Goal: Understand process/instructions

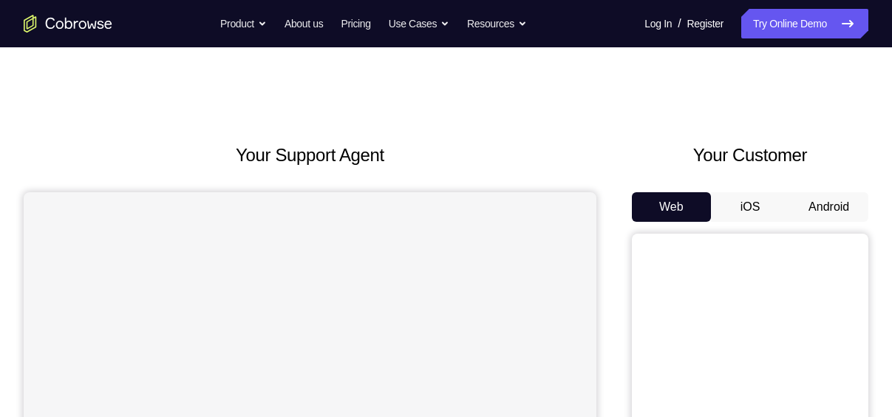
scroll to position [93, 0]
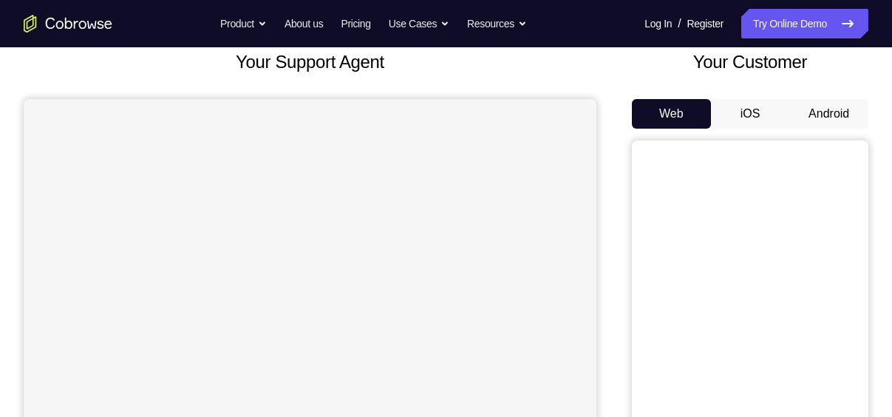
click at [805, 108] on button "Android" at bounding box center [828, 114] width 79 height 30
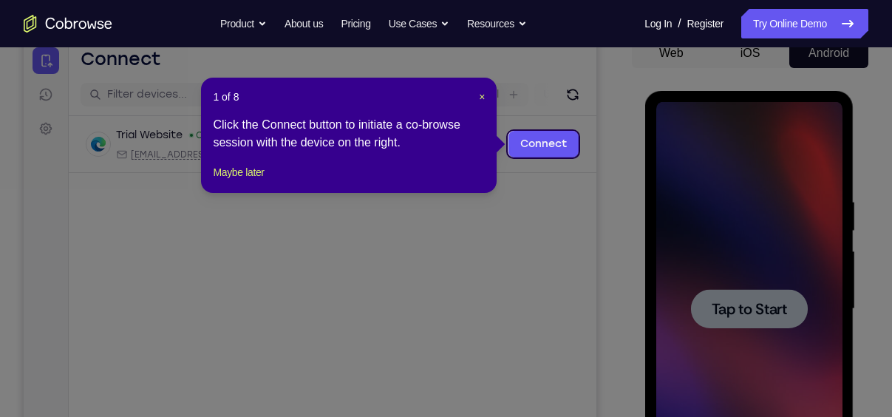
scroll to position [152, 0]
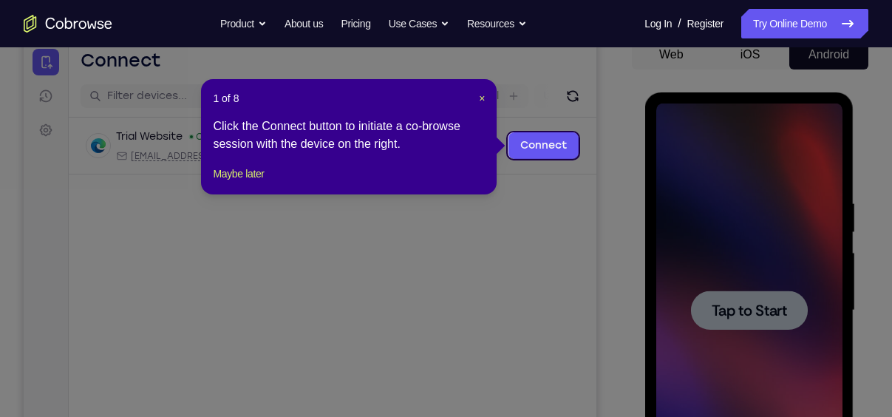
click at [480, 90] on div "1 of 8 × Click the Connect button to initiate a co-browse session with the devi…" at bounding box center [349, 136] width 296 height 115
click at [483, 95] on span "×" at bounding box center [482, 98] width 6 height 12
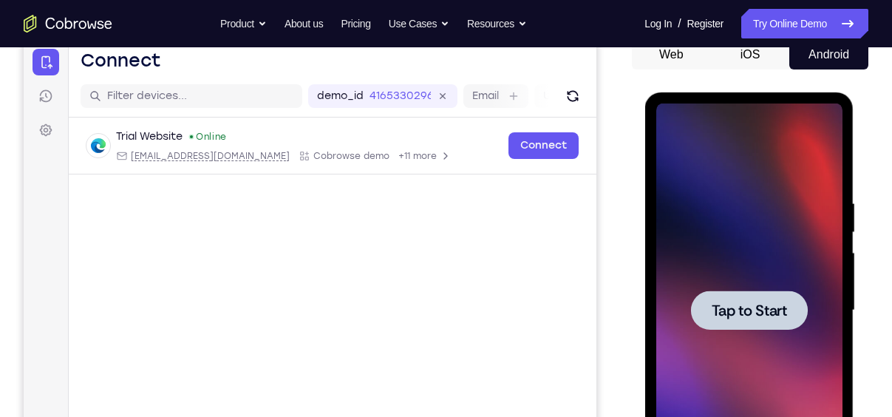
click at [791, 278] on div at bounding box center [748, 310] width 186 height 414
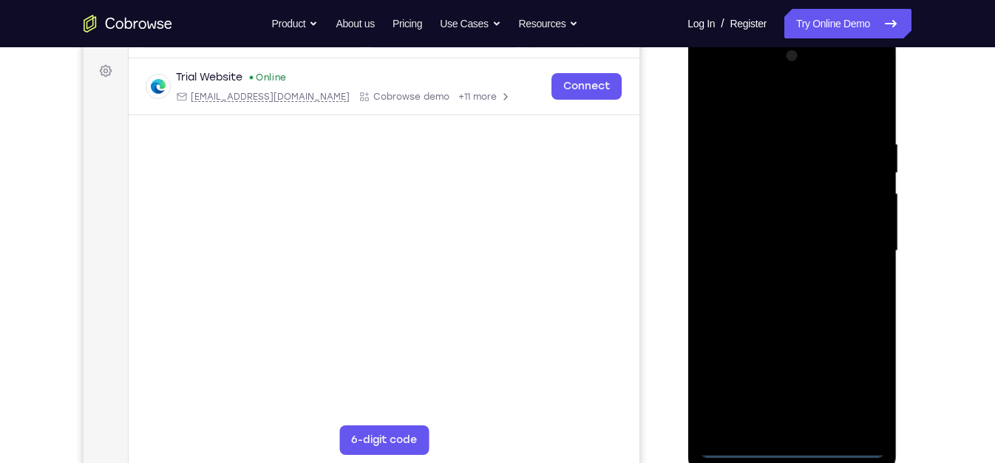
scroll to position [211, 0]
click at [794, 416] on div at bounding box center [791, 252] width 186 height 414
click at [863, 386] on div at bounding box center [791, 252] width 186 height 414
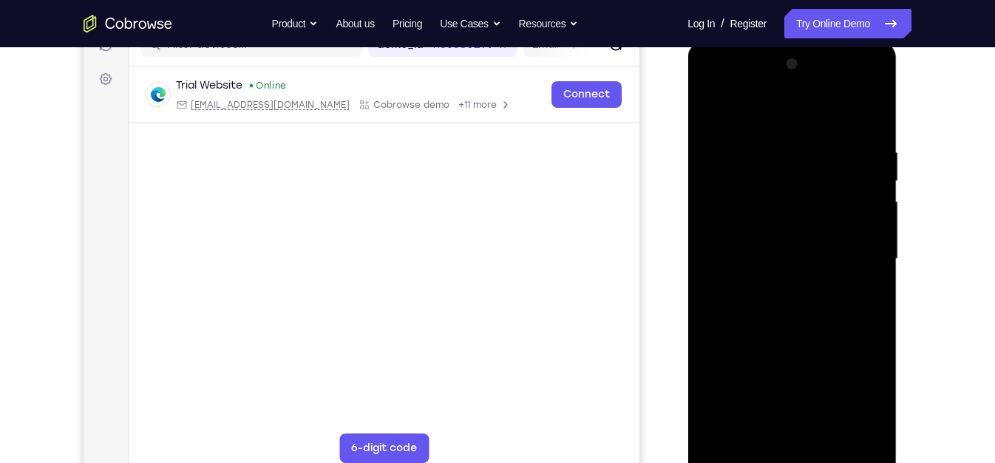
scroll to position [205, 0]
click at [785, 126] on div at bounding box center [791, 258] width 186 height 414
click at [861, 249] on div at bounding box center [791, 258] width 186 height 414
click at [808, 416] on div at bounding box center [791, 258] width 186 height 414
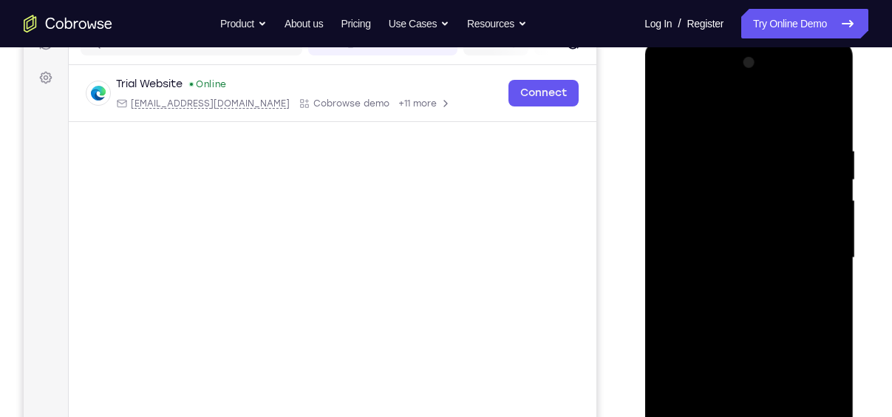
scroll to position [221, 0]
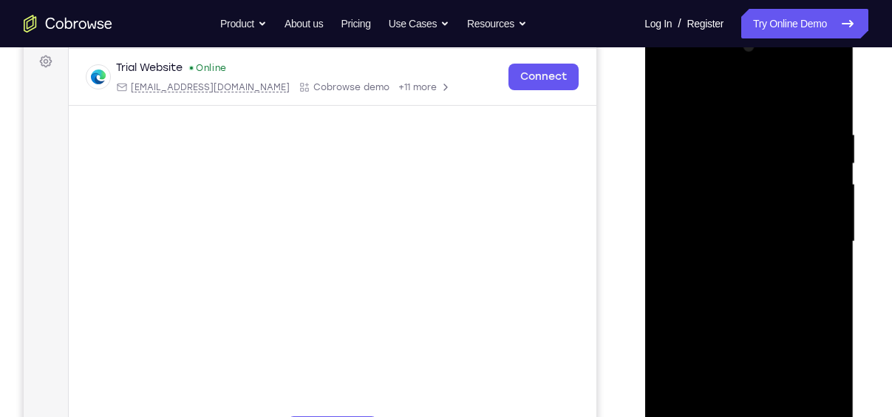
click at [754, 234] on div at bounding box center [748, 242] width 186 height 414
click at [728, 273] on div at bounding box center [748, 242] width 186 height 414
click at [823, 217] on div at bounding box center [748, 242] width 186 height 414
click at [766, 240] on div at bounding box center [748, 242] width 186 height 414
drag, startPoint x: 717, startPoint y: 195, endPoint x: 734, endPoint y: 115, distance: 82.2
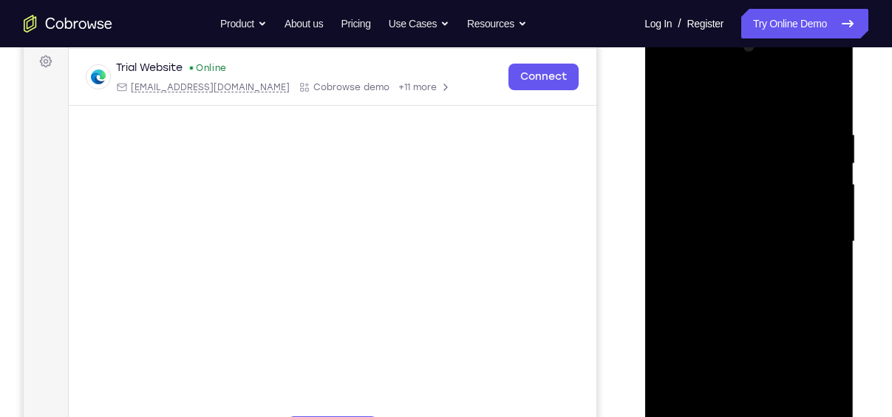
click at [734, 115] on div at bounding box center [748, 242] width 186 height 414
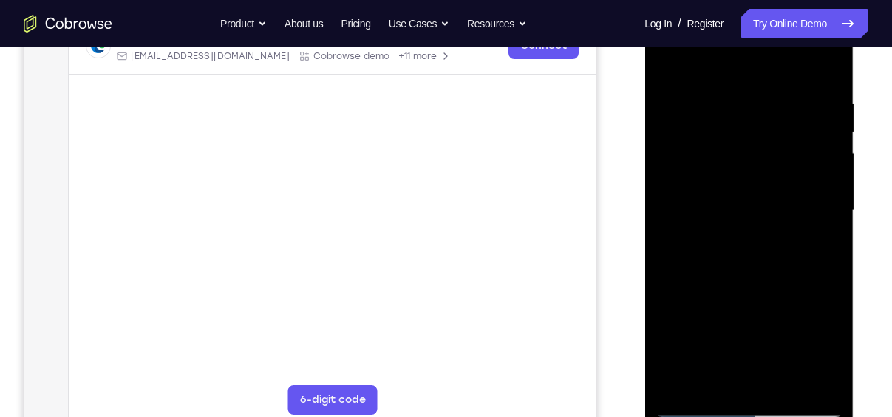
scroll to position [251, 0]
click at [735, 180] on div at bounding box center [748, 211] width 186 height 414
click at [723, 236] on div at bounding box center [748, 211] width 186 height 414
click at [766, 271] on div at bounding box center [748, 211] width 186 height 414
drag, startPoint x: 794, startPoint y: 286, endPoint x: 794, endPoint y: 258, distance: 28.1
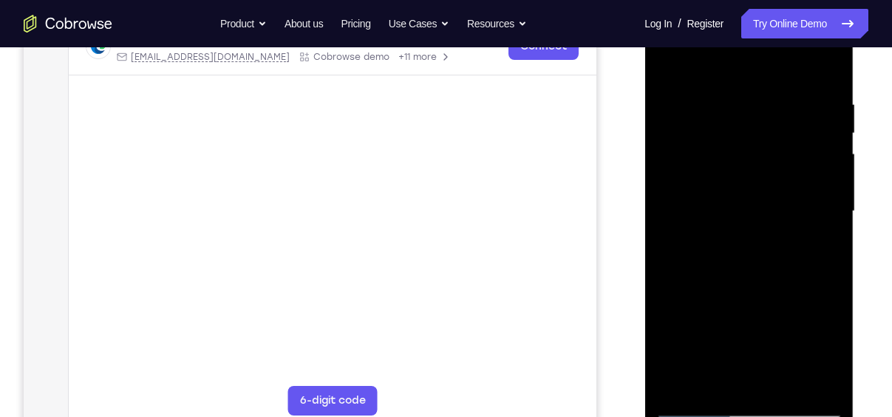
click at [794, 258] on div at bounding box center [748, 211] width 186 height 414
drag, startPoint x: 746, startPoint y: 285, endPoint x: 746, endPoint y: 233, distance: 52.5
click at [746, 233] on div at bounding box center [748, 211] width 186 height 414
drag, startPoint x: 746, startPoint y: 233, endPoint x: 757, endPoint y: 176, distance: 58.1
click at [757, 176] on div at bounding box center [748, 211] width 186 height 414
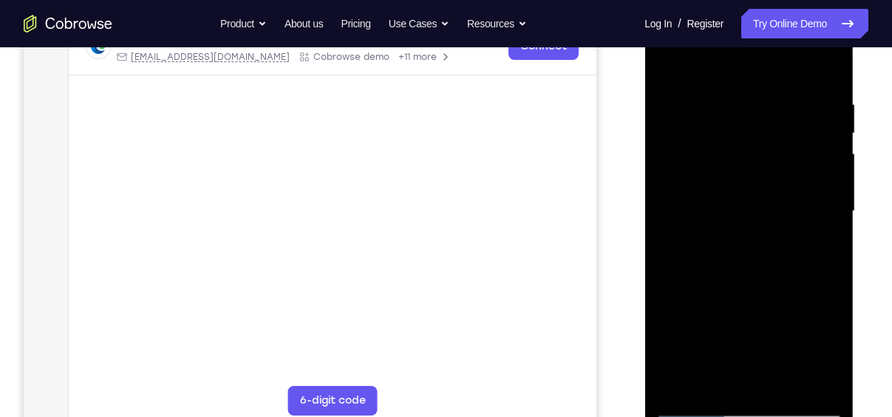
drag, startPoint x: 757, startPoint y: 176, endPoint x: 748, endPoint y: 220, distance: 45.4
click at [748, 220] on div at bounding box center [748, 211] width 186 height 414
click at [789, 202] on div at bounding box center [748, 211] width 186 height 414
drag, startPoint x: 751, startPoint y: 232, endPoint x: 746, endPoint y: 279, distance: 47.7
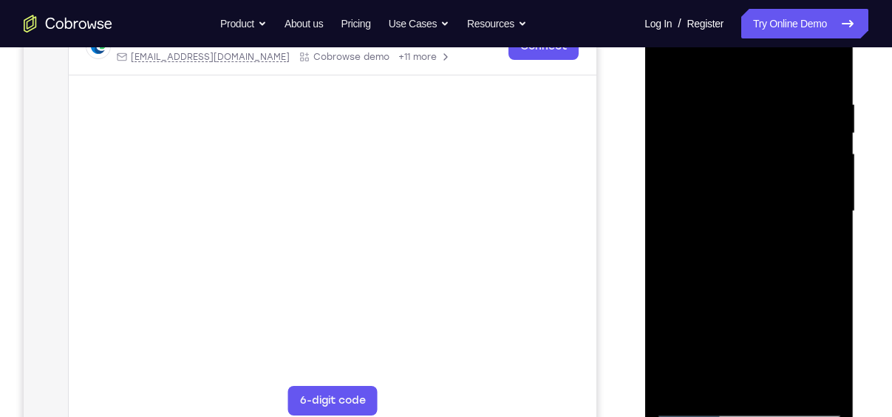
click at [746, 279] on div at bounding box center [748, 211] width 186 height 414
drag, startPoint x: 749, startPoint y: 220, endPoint x: 737, endPoint y: 264, distance: 45.0
click at [737, 264] on div at bounding box center [748, 211] width 186 height 414
drag, startPoint x: 762, startPoint y: 234, endPoint x: 766, endPoint y: 154, distance: 80.7
click at [766, 154] on div at bounding box center [748, 211] width 186 height 414
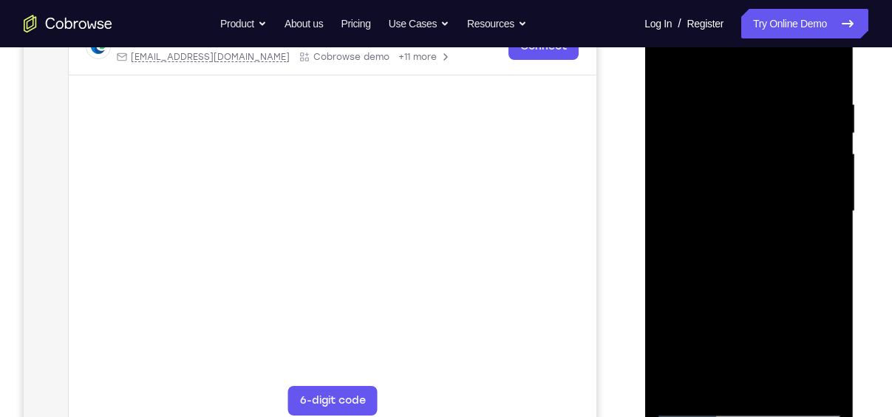
click at [687, 310] on div at bounding box center [748, 211] width 186 height 414
click at [709, 331] on div at bounding box center [748, 211] width 186 height 414
click at [716, 375] on div at bounding box center [748, 211] width 186 height 414
click at [788, 316] on div at bounding box center [748, 211] width 186 height 414
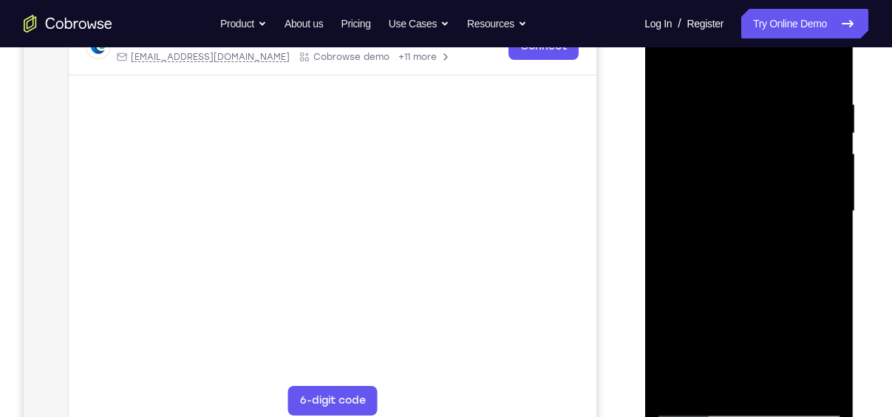
click at [788, 316] on div at bounding box center [748, 211] width 186 height 414
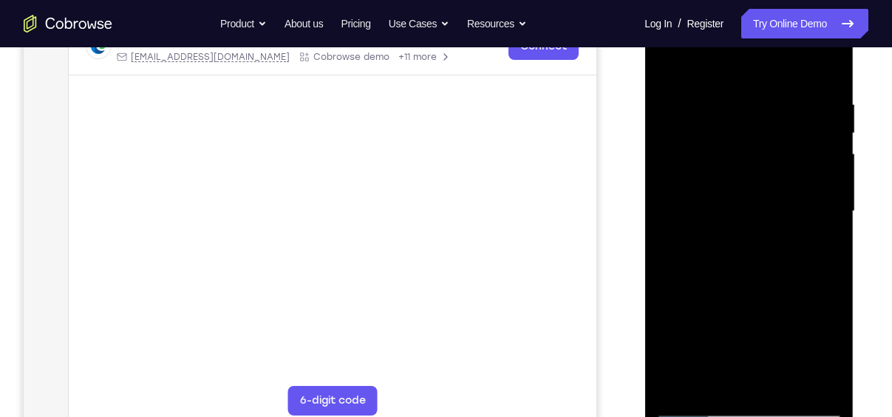
click at [788, 316] on div at bounding box center [748, 211] width 186 height 414
click at [820, 194] on div at bounding box center [748, 211] width 186 height 414
click at [671, 59] on div at bounding box center [748, 211] width 186 height 414
drag, startPoint x: 744, startPoint y: 216, endPoint x: 743, endPoint y: 276, distance: 60.6
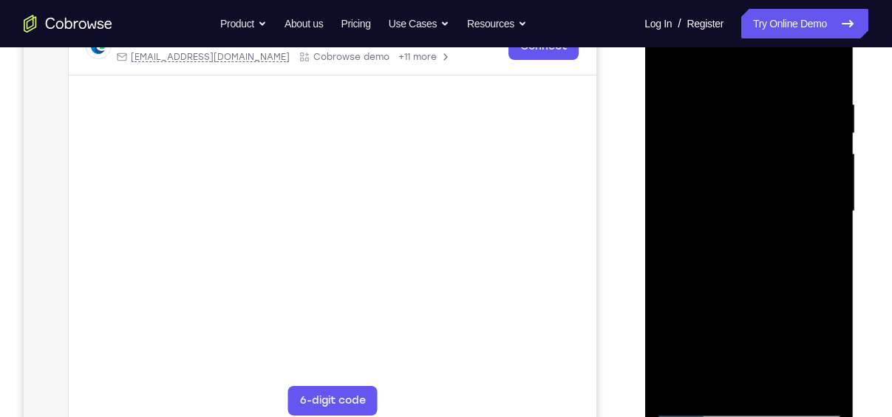
click at [743, 276] on div at bounding box center [748, 211] width 186 height 414
click at [828, 58] on div at bounding box center [748, 211] width 186 height 414
click at [748, 87] on div at bounding box center [748, 211] width 186 height 414
click at [777, 86] on div at bounding box center [748, 211] width 186 height 414
